Goal: Information Seeking & Learning: Learn about a topic

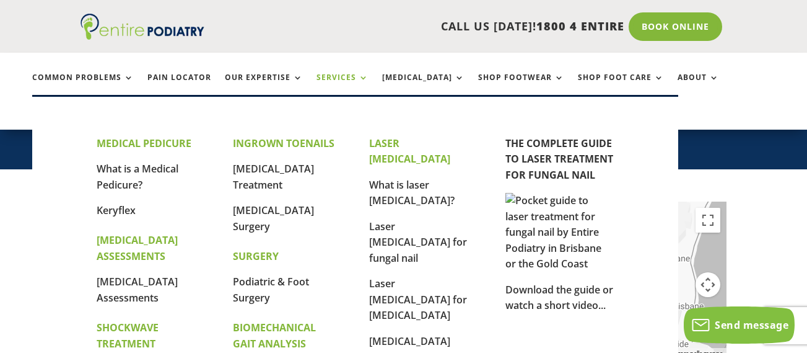
click at [344, 83] on link "Services" at bounding box center [343, 86] width 52 height 27
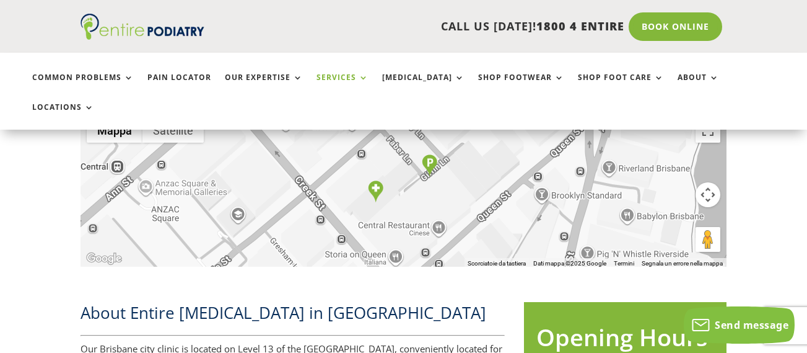
scroll to position [351, 0]
click at [345, 69] on ul "Common Problems Pain Locator Our Expertise Services Orthotics Shop Footwear Sho…" at bounding box center [403, 91] width 757 height 77
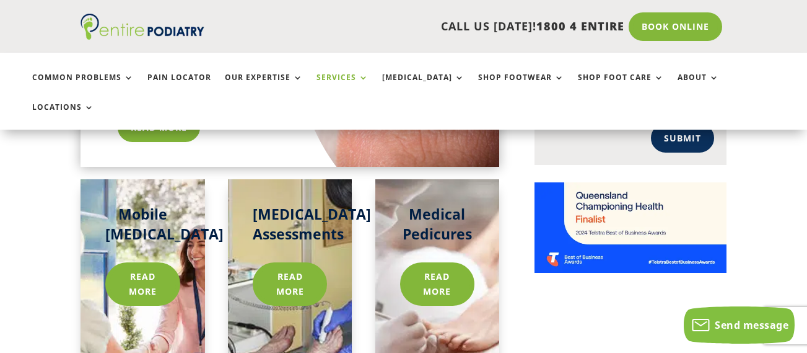
scroll to position [1014, 0]
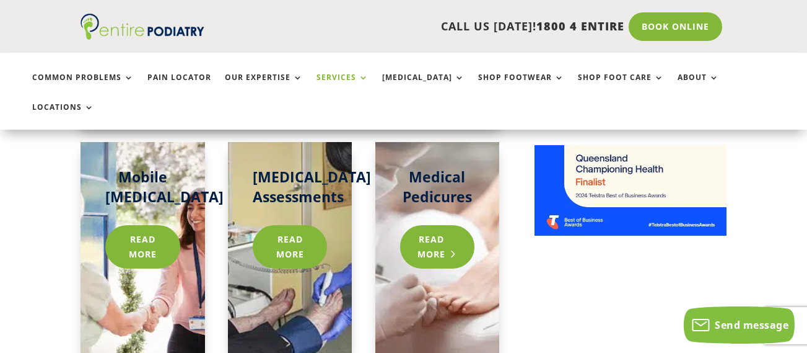
click at [437, 225] on link "Read more" at bounding box center [437, 246] width 74 height 43
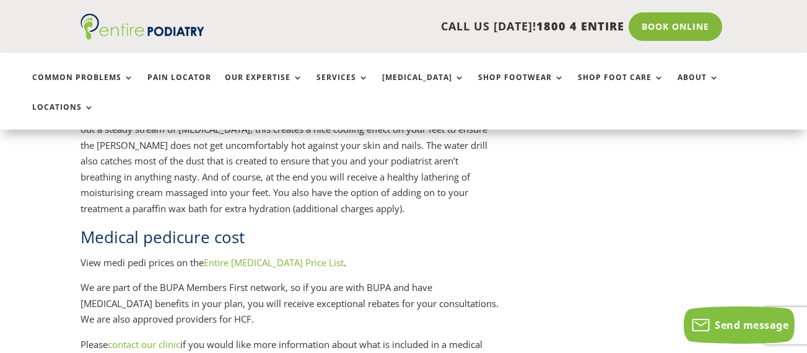
scroll to position [1601, 0]
click at [263, 257] on link "Entire Podiatry Price List" at bounding box center [274, 263] width 140 height 12
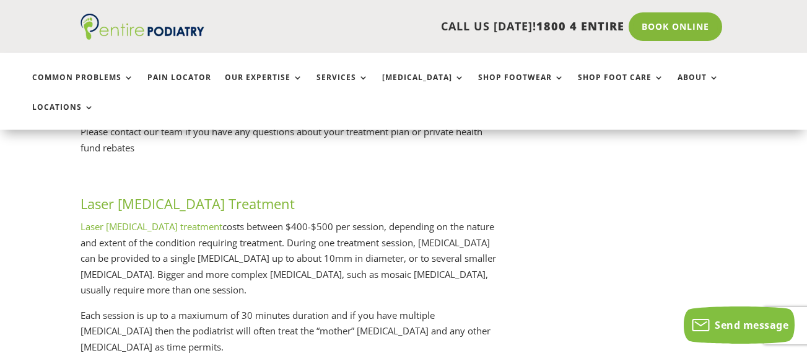
scroll to position [2165, 0]
